Goal: Task Accomplishment & Management: Manage account settings

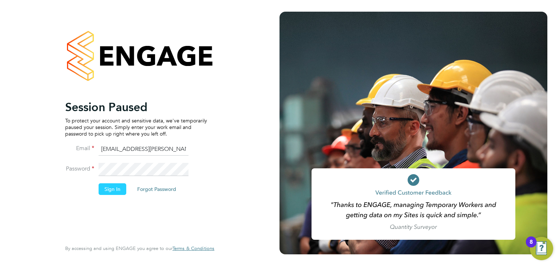
click at [114, 188] on button "Sign In" at bounding box center [113, 189] width 28 height 12
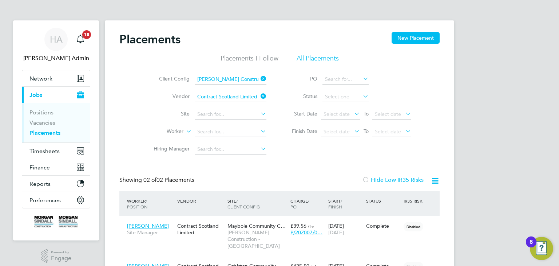
click at [51, 135] on link "Placements" at bounding box center [44, 132] width 31 height 7
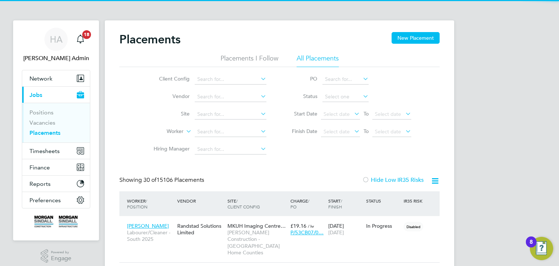
scroll to position [27, 63]
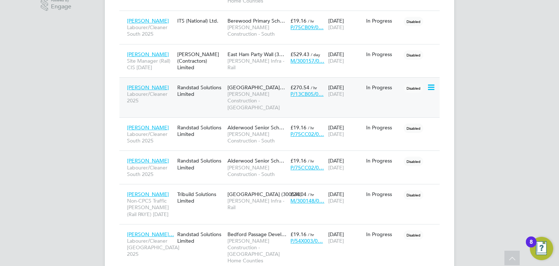
click at [248, 84] on span "Star Radcliffe Academy…" at bounding box center [257, 87] width 58 height 7
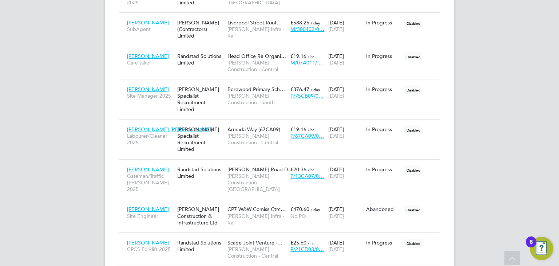
scroll to position [1056, 0]
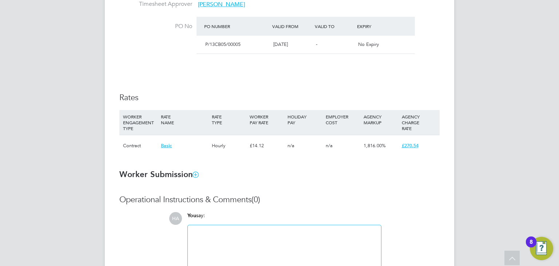
scroll to position [393, 0]
click at [383, 145] on span "1,816.00%" at bounding box center [375, 145] width 22 height 6
click at [409, 147] on span "£270.54" at bounding box center [410, 145] width 17 height 6
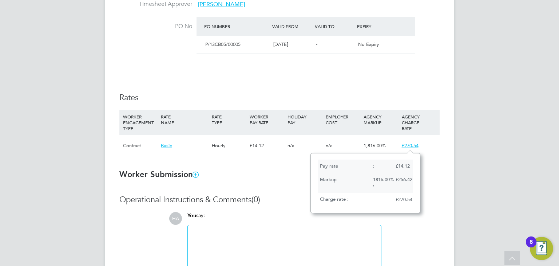
click at [404, 201] on div "£270.54" at bounding box center [403, 200] width 19 height 14
click at [406, 201] on div "£270.54" at bounding box center [403, 200] width 19 height 14
click at [394, 181] on div "£256.42" at bounding box center [403, 179] width 19 height 13
click at [415, 147] on span "£270.54" at bounding box center [410, 145] width 17 height 6
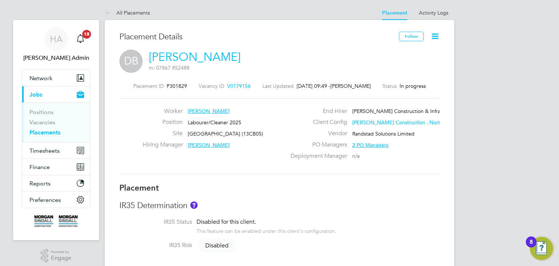
click at [436, 32] on icon at bounding box center [435, 36] width 9 height 9
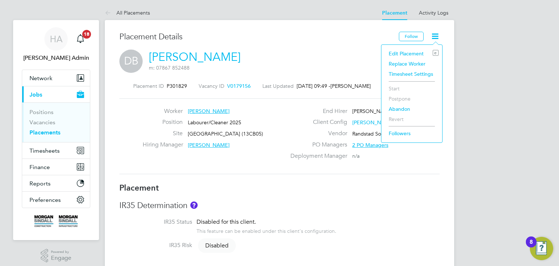
click at [416, 51] on li "Edit Placement e" at bounding box center [412, 53] width 54 height 10
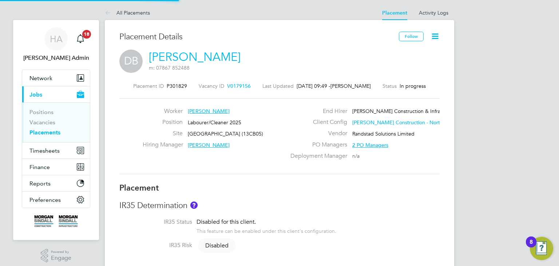
type input "[PERSON_NAME]"
type input "[DATE]"
type input "08:00"
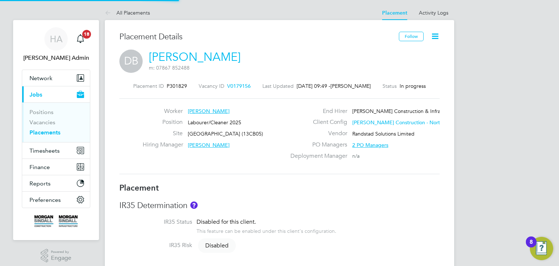
type input "18:00"
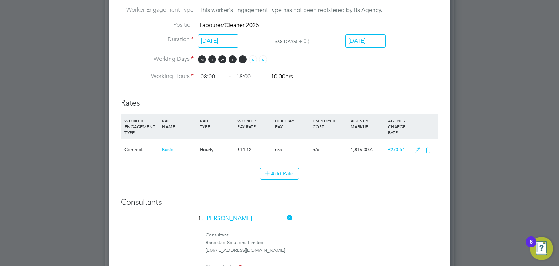
click at [396, 151] on span "£270.54" at bounding box center [396, 149] width 17 height 6
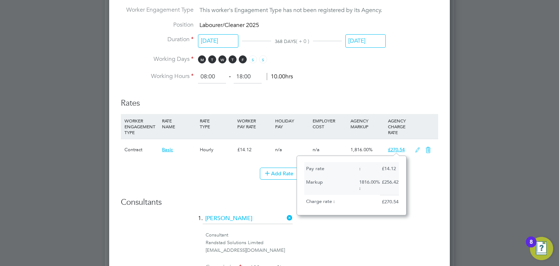
click at [439, 187] on div "Edit Placement of [PERSON_NAME] Mandatory Fields Deployment End Hirer [PERSON_N…" at bounding box center [279, 33] width 341 height 817
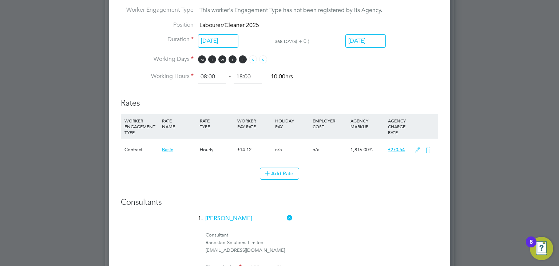
click at [417, 151] on icon at bounding box center [417, 150] width 9 height 6
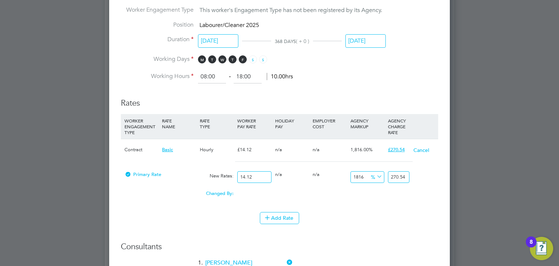
click at [405, 175] on input "270.54" at bounding box center [398, 177] width 21 height 12
type input "1815.7223796033995"
type input "270.5"
type input "1812.1813031161473"
type input "270"
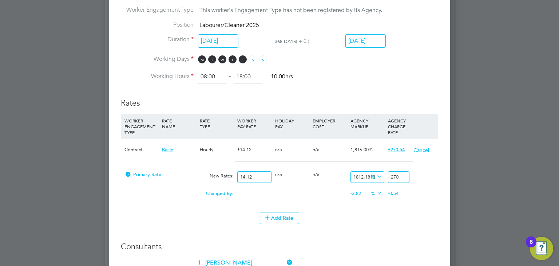
type input "91.21813031161473"
type input "27"
type input "-85.8356940509915"
type input "2"
type input "-92.91784702549575"
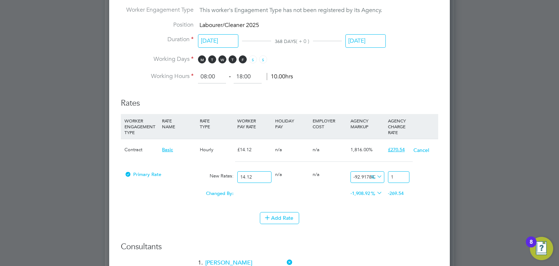
type input "19"
type input "35.26912181303116"
type input "19.1"
type input "35.69405099150141"
type input "19.16"
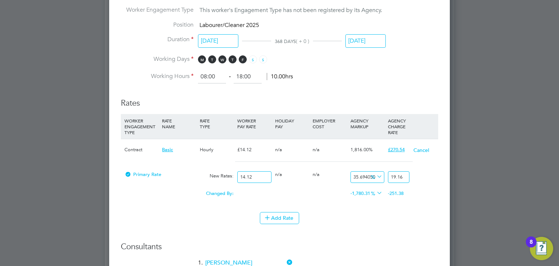
click at [418, 199] on div "-251.38" at bounding box center [404, 193] width 37 height 14
click at [416, 201] on div "Changed By: 0.00 0.00 0.00 -1,780.31 -251.38 % -251.38" at bounding box center [279, 195] width 317 height 18
click at [387, 185] on div "19.16" at bounding box center [398, 176] width 25 height 19
click at [390, 179] on input "19.16" at bounding box center [398, 177] width 21 height 12
click at [289, 220] on button "Add Rate" at bounding box center [279, 218] width 39 height 12
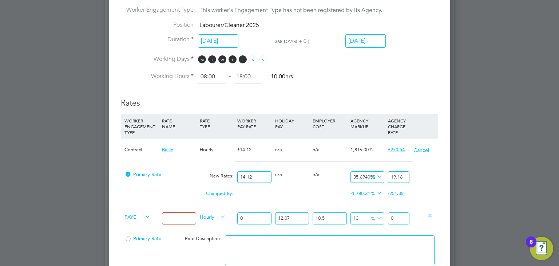
click at [305, 190] on div "0.00" at bounding box center [291, 189] width 37 height 7
click at [387, 192] on div "-251.38" at bounding box center [404, 193] width 37 height 14
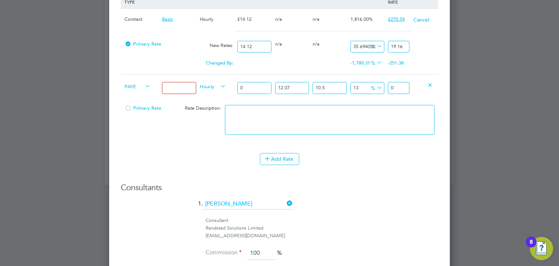
scroll to position [532, 0]
